Goal: Transaction & Acquisition: Purchase product/service

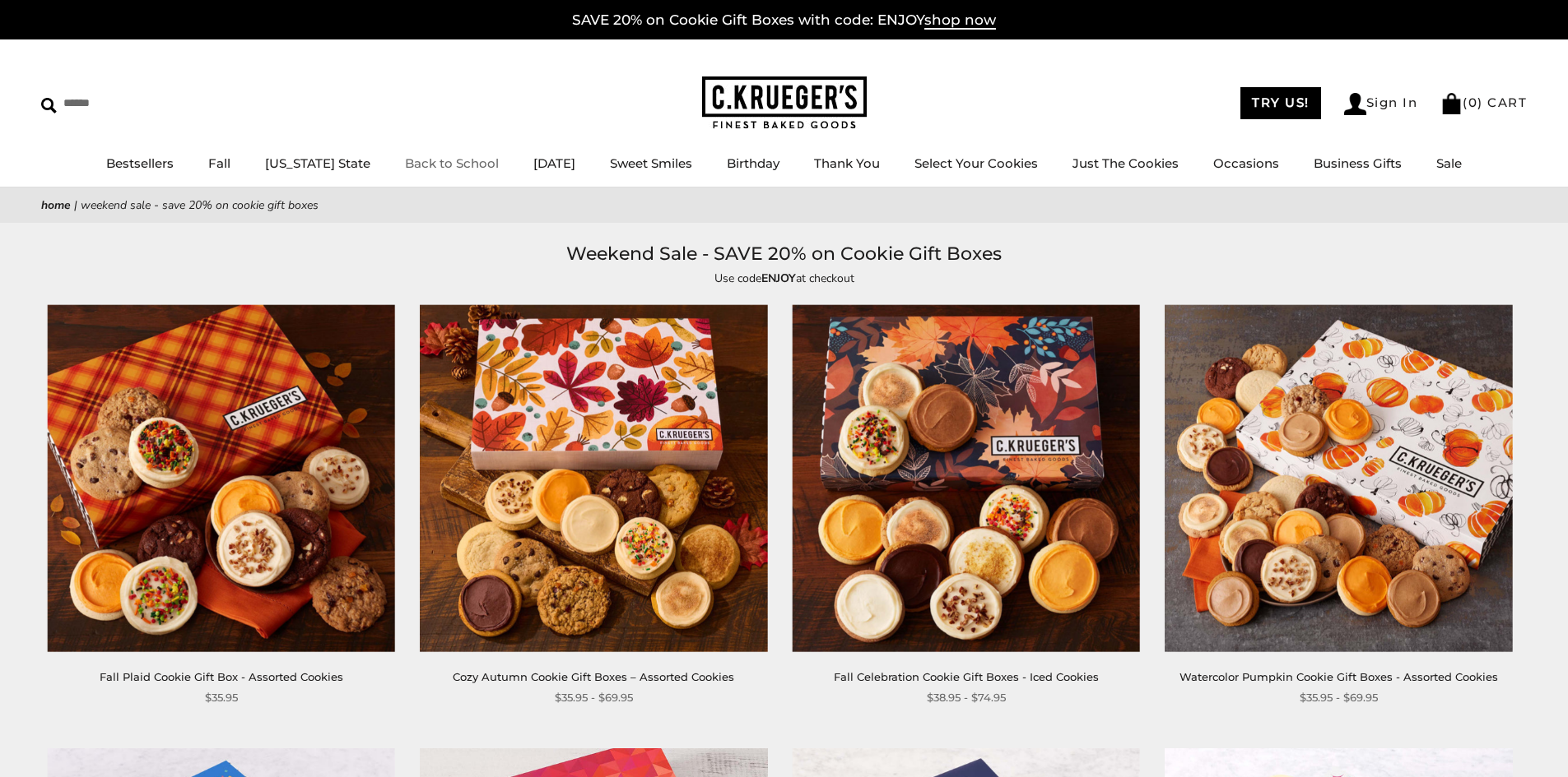
click at [405, 160] on link "Back to School" at bounding box center [451, 163] width 94 height 15
